Goal: Information Seeking & Learning: Understand process/instructions

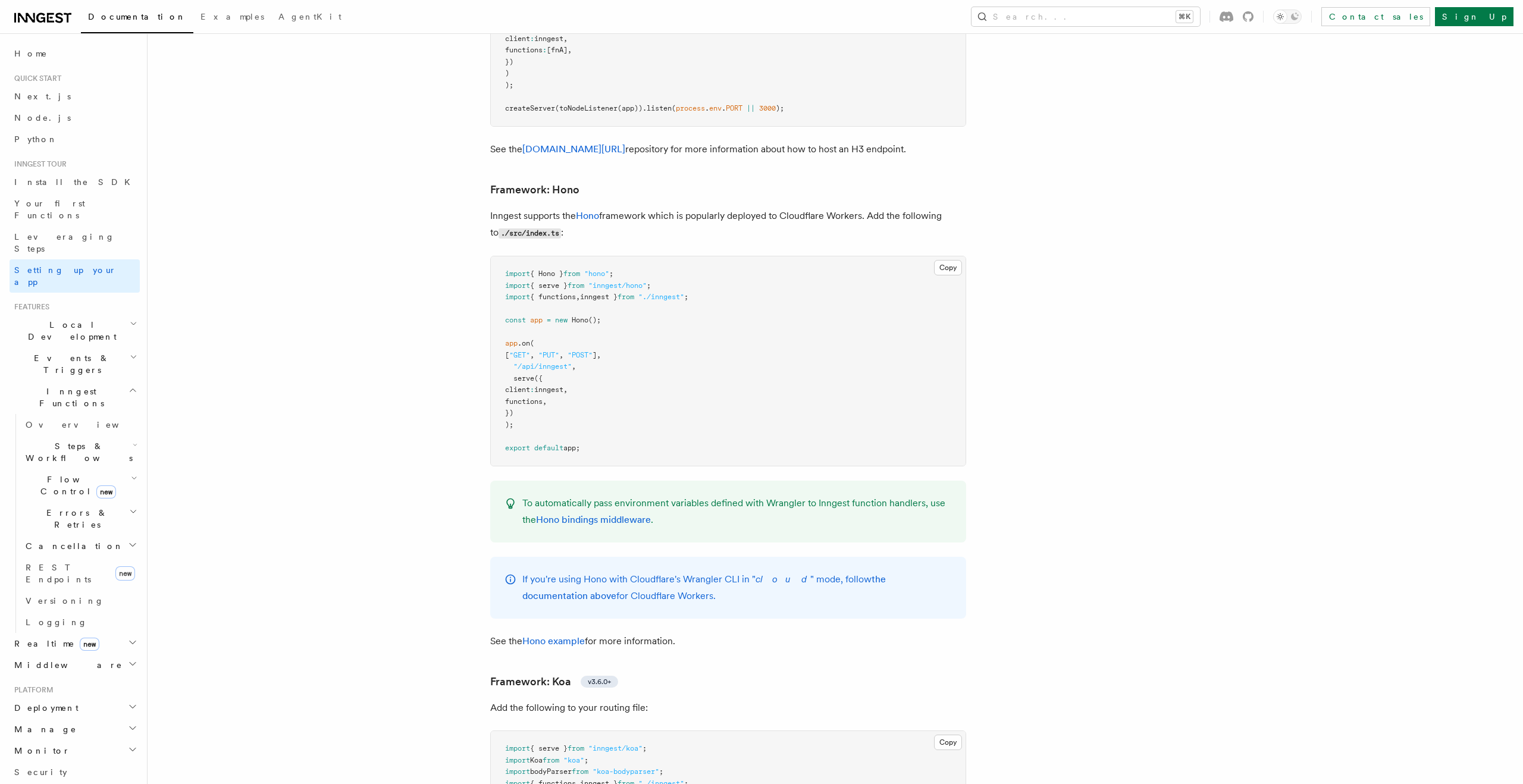
scroll to position [6089, 0]
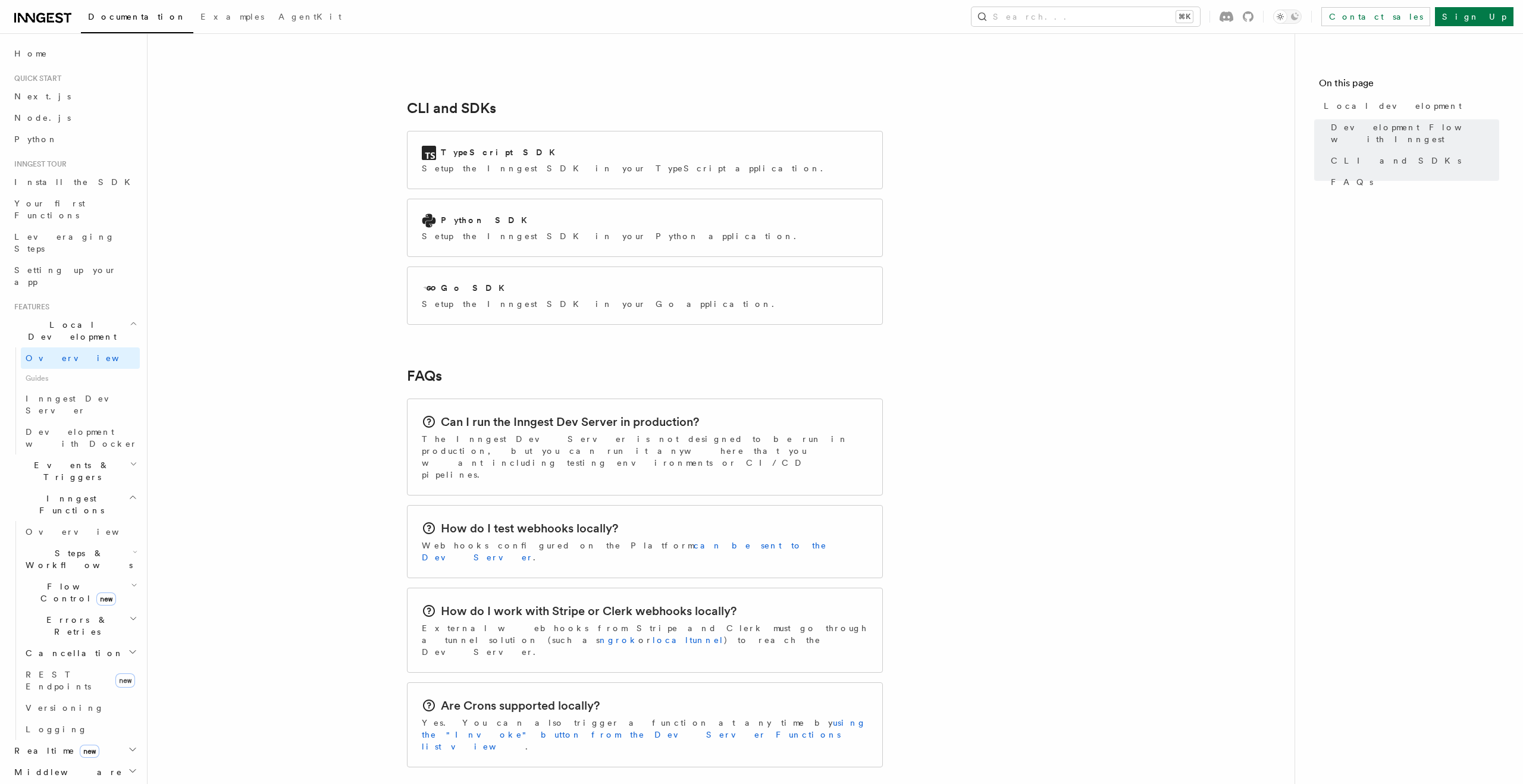
scroll to position [1578, 0]
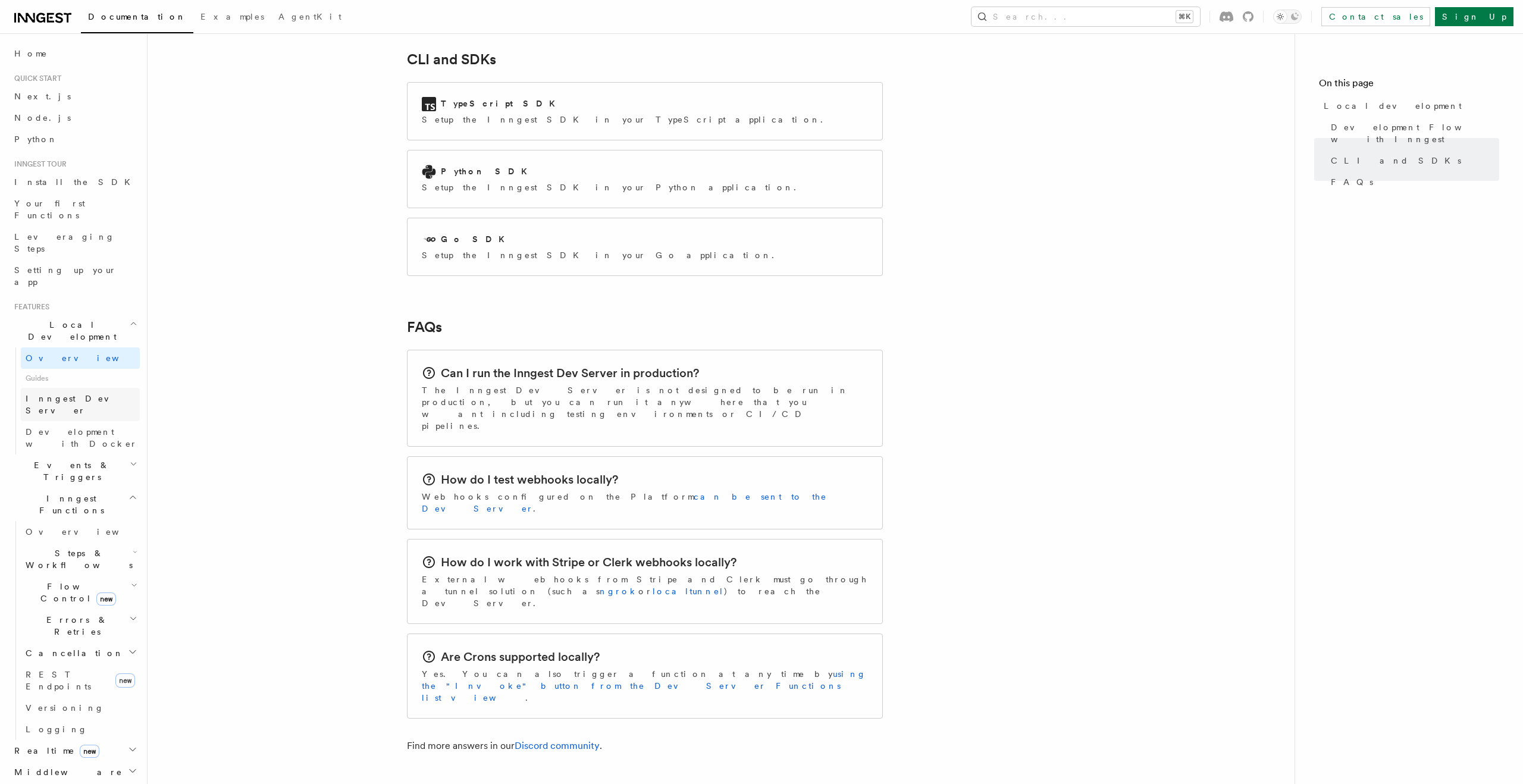
click at [54, 394] on span "Inngest Dev Server" at bounding box center [77, 404] width 102 height 21
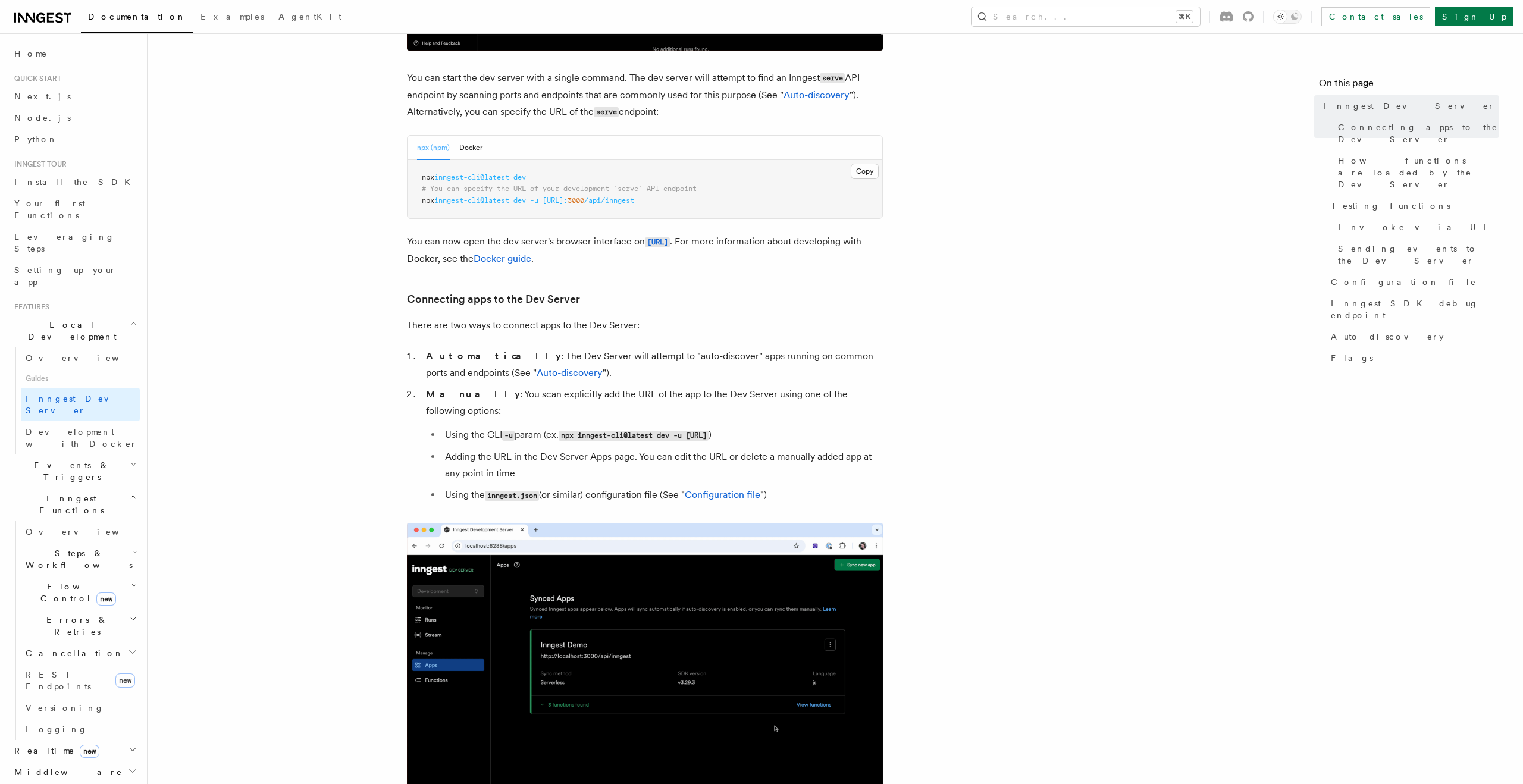
scroll to position [580, 0]
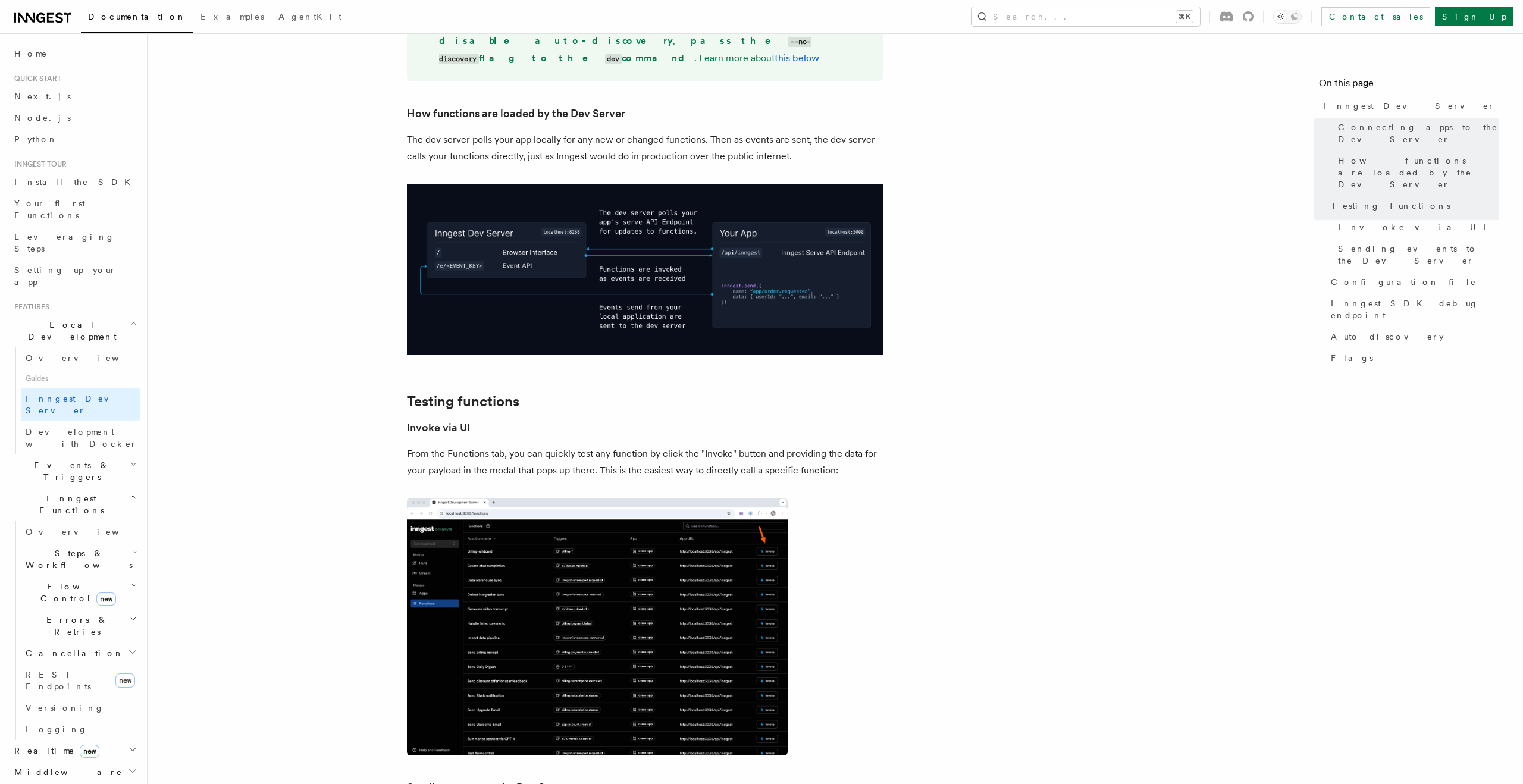
scroll to position [1366, 0]
